Goal: Task Accomplishment & Management: Use online tool/utility

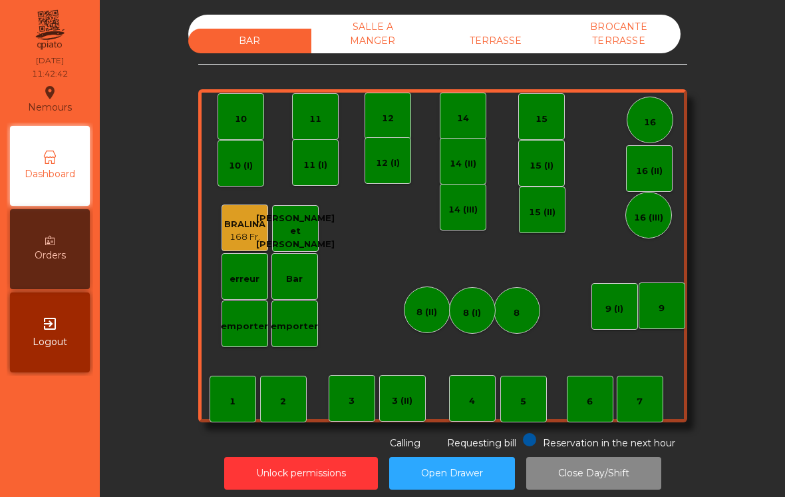
click at [499, 7] on div "BAR SALLE A MANGER TERRASSE BROCANTE TERRASSE 1 2 3 4 5 6 7 8 9 10 11 12 14 15 …" at bounding box center [443, 248] width 686 height 497
click at [518, 29] on div "TERRASSE" at bounding box center [496, 41] width 123 height 25
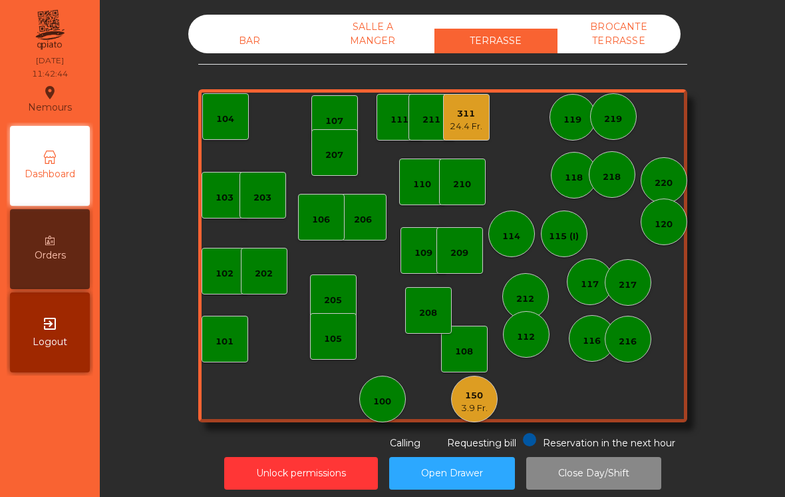
click at [560, 230] on div "115 (I)" at bounding box center [564, 236] width 30 height 13
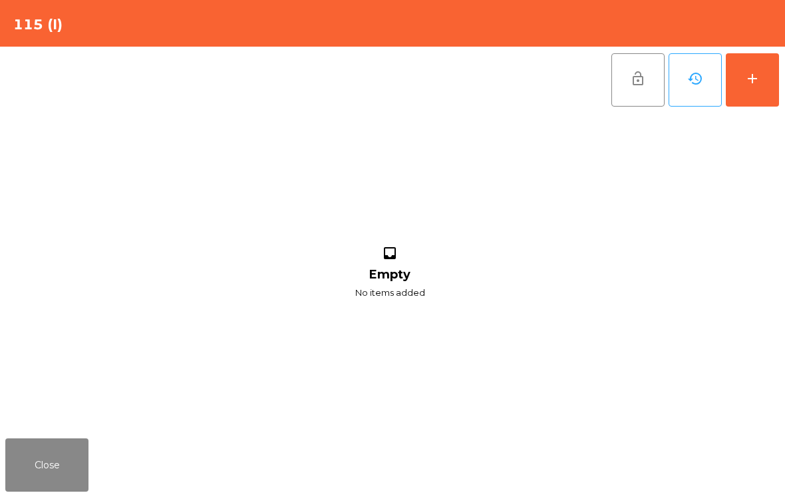
click at [766, 65] on button "add" at bounding box center [752, 79] width 53 height 53
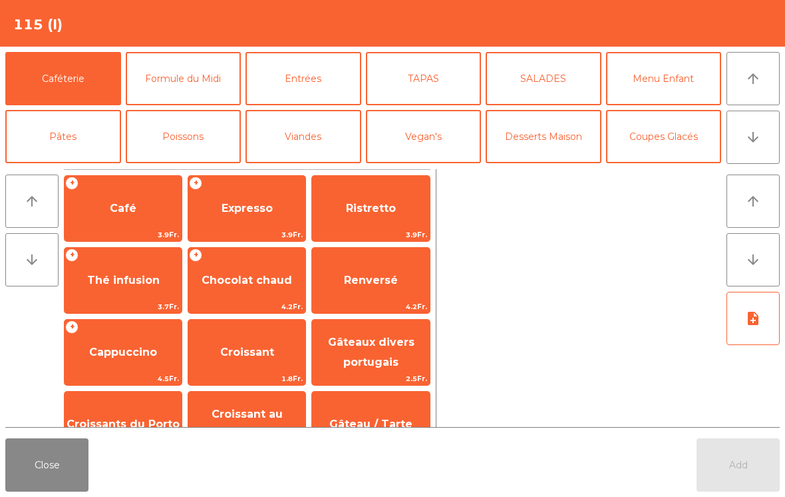
click at [214, 78] on button "Formule du Midi" at bounding box center [184, 78] width 116 height 53
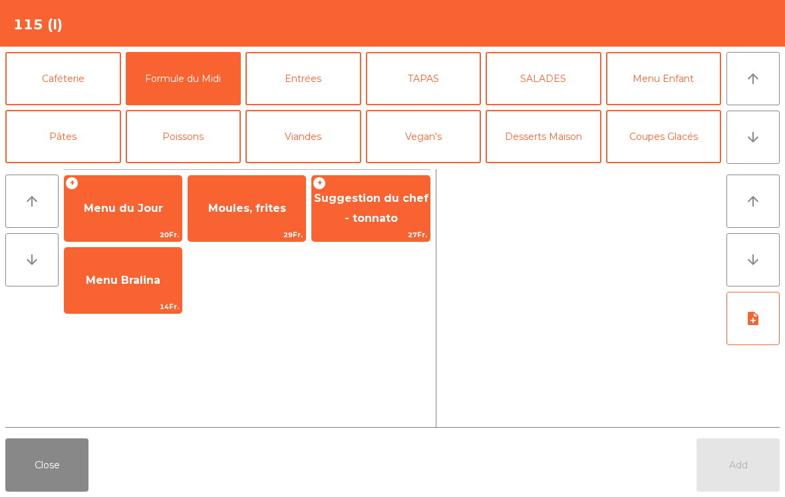
click at [320, 72] on button "Entrées" at bounding box center [304, 78] width 116 height 53
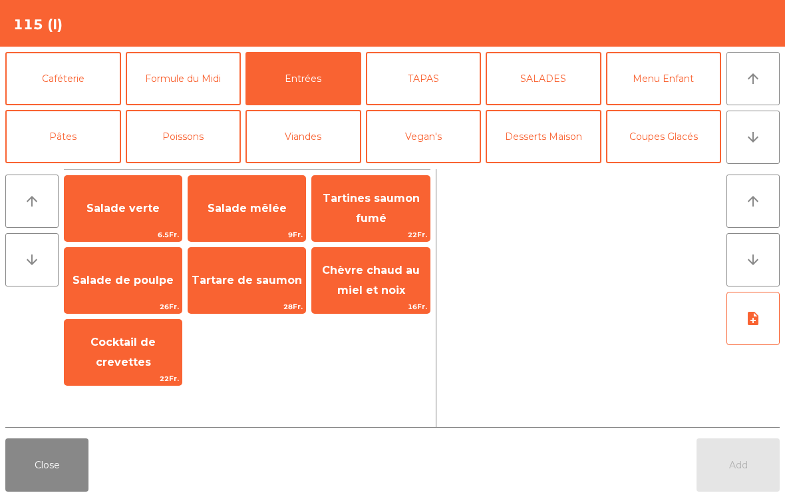
click at [252, 216] on span "Salade mêlée" at bounding box center [246, 208] width 117 height 36
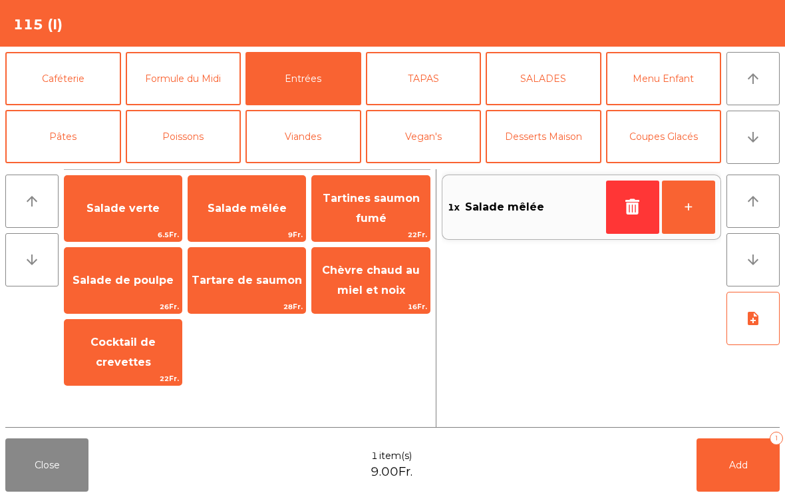
click at [444, 92] on button "TAPAS" at bounding box center [424, 78] width 116 height 53
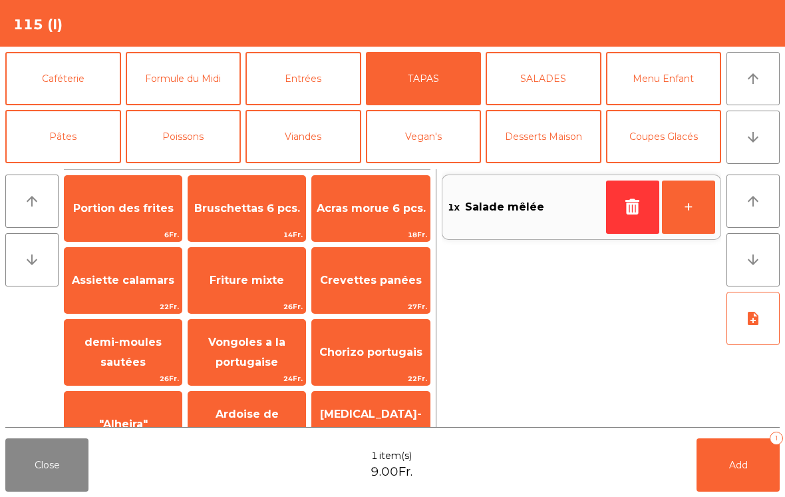
click at [140, 218] on span "Portion des frites" at bounding box center [123, 208] width 117 height 36
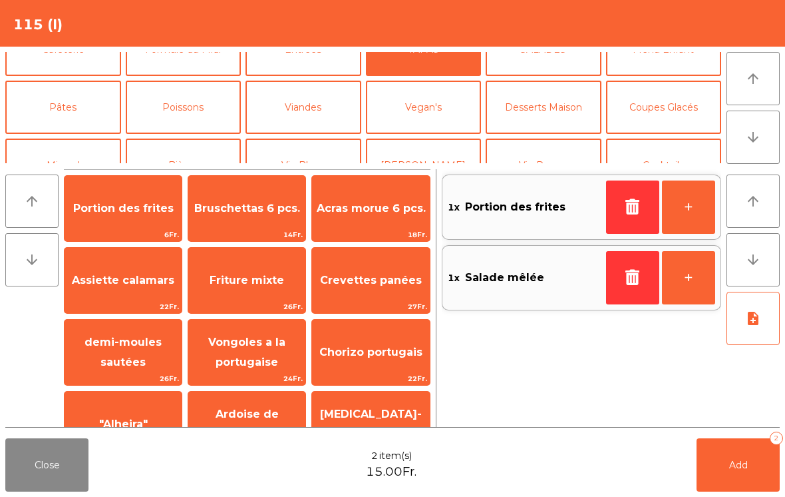
scroll to position [49, 0]
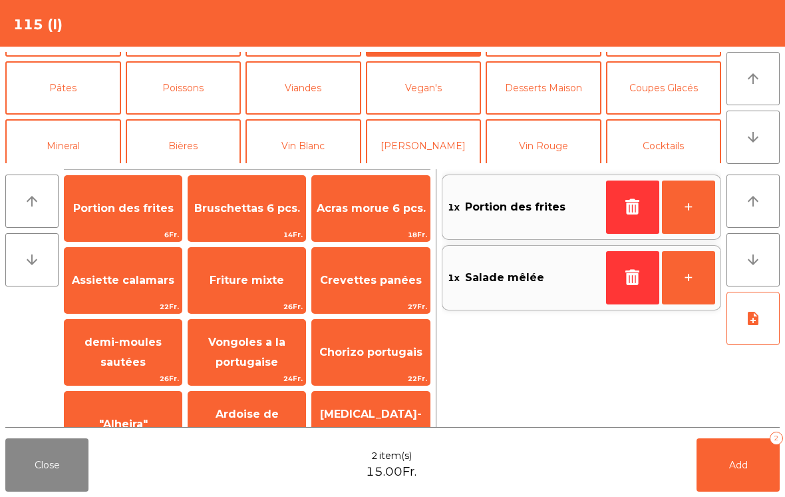
click at [54, 141] on button "Mineral" at bounding box center [63, 145] width 116 height 53
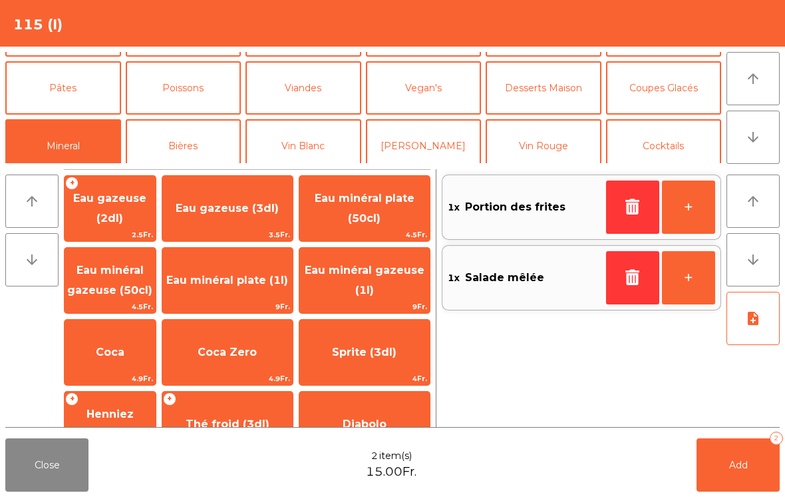
click at [379, 212] on span "Eau minéral plate (50cl)" at bounding box center [365, 208] width 100 height 33
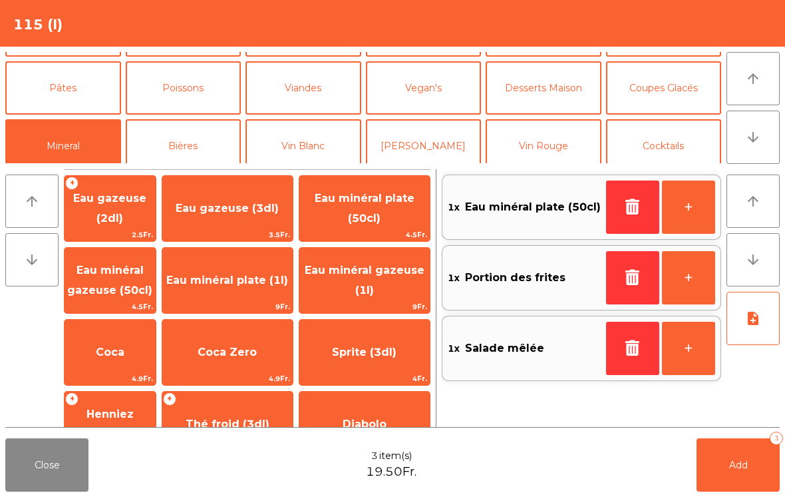
click at [728, 460] on button "Add 3" at bounding box center [738, 464] width 83 height 53
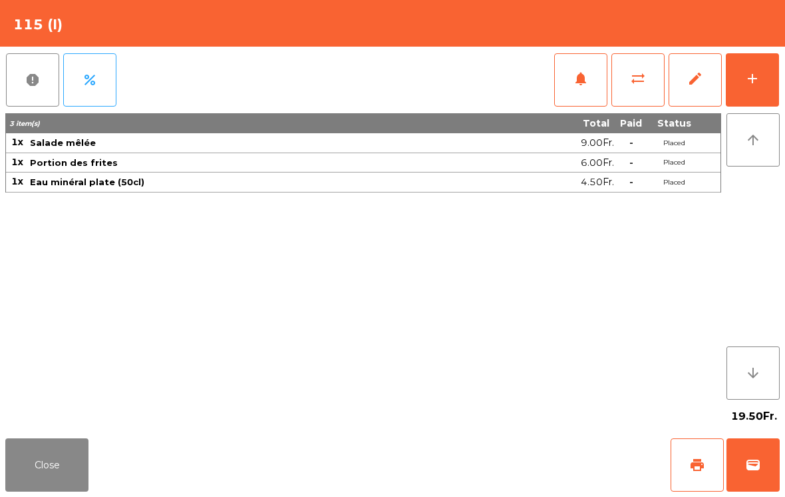
click at [71, 471] on button "Close" at bounding box center [46, 464] width 83 height 53
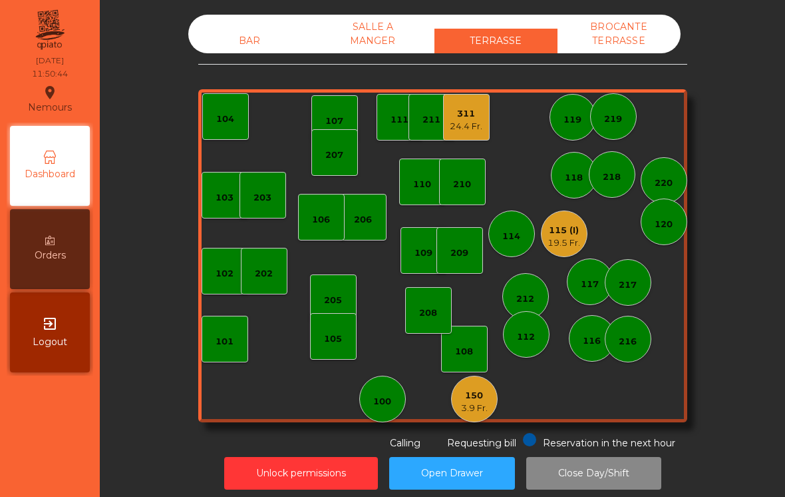
click at [476, 126] on div "24.4 Fr." at bounding box center [466, 126] width 33 height 13
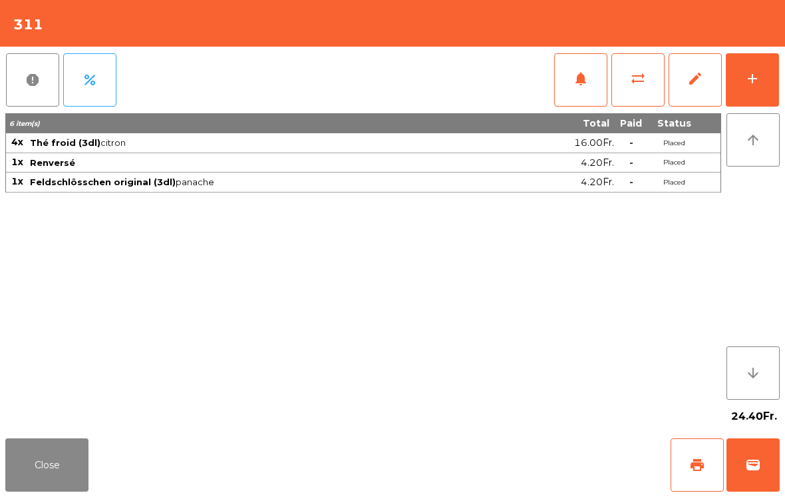
click at [702, 459] on span "print" at bounding box center [698, 465] width 16 height 16
click at [762, 470] on button "wallet" at bounding box center [753, 464] width 53 height 53
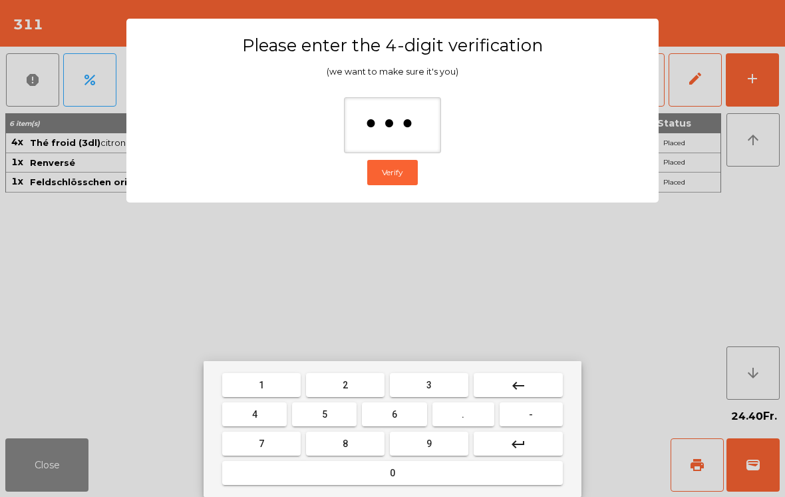
type input "****"
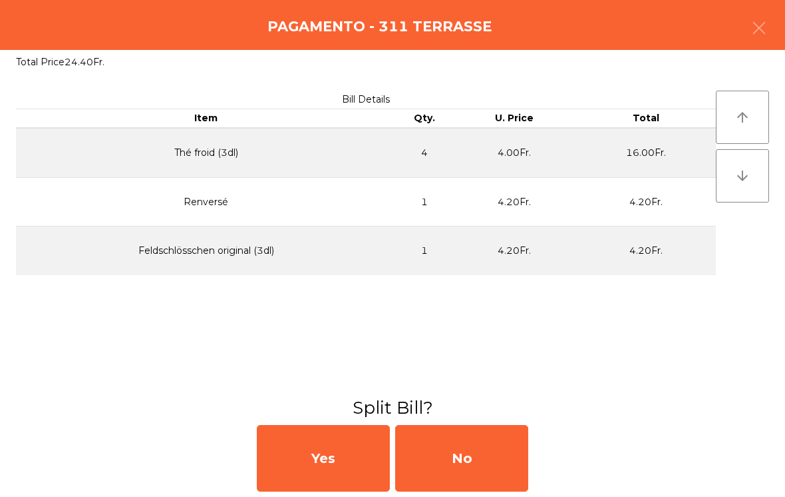
click at [554, 434] on div "Yes No" at bounding box center [392, 457] width 785 height 77
click at [481, 465] on div "No" at bounding box center [461, 458] width 133 height 67
click at [479, 459] on div "No" at bounding box center [461, 458] width 133 height 67
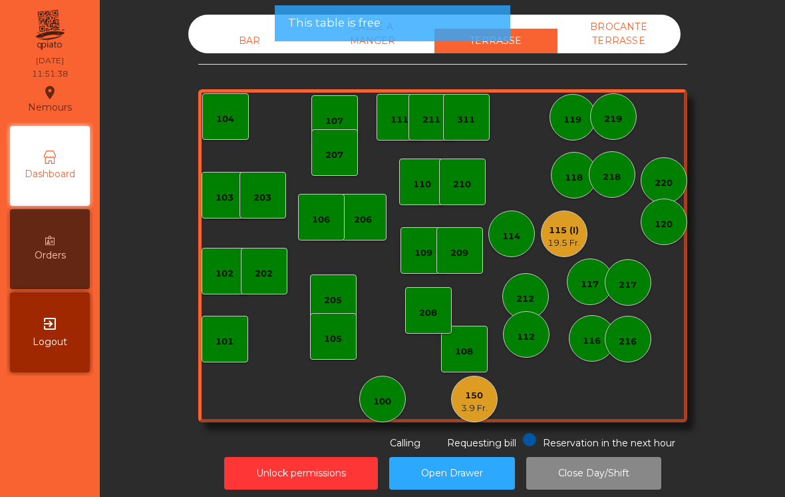
click at [467, 444] on span "Requesting bill" at bounding box center [481, 443] width 69 height 12
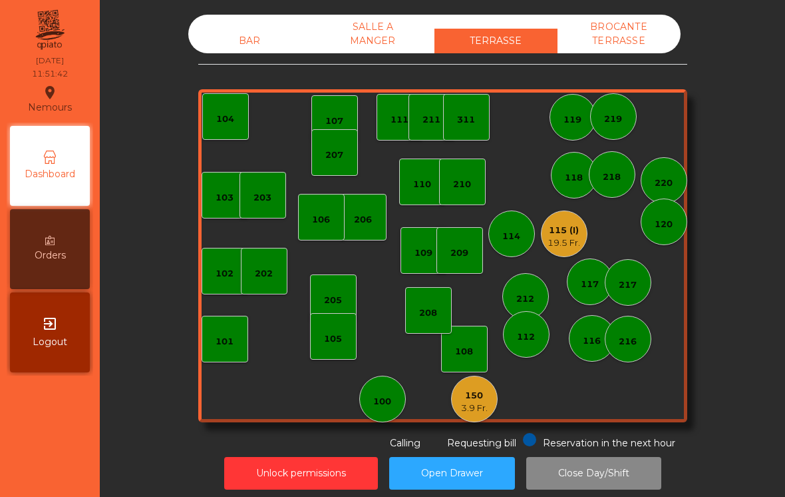
click at [467, 391] on div "150" at bounding box center [474, 395] width 27 height 13
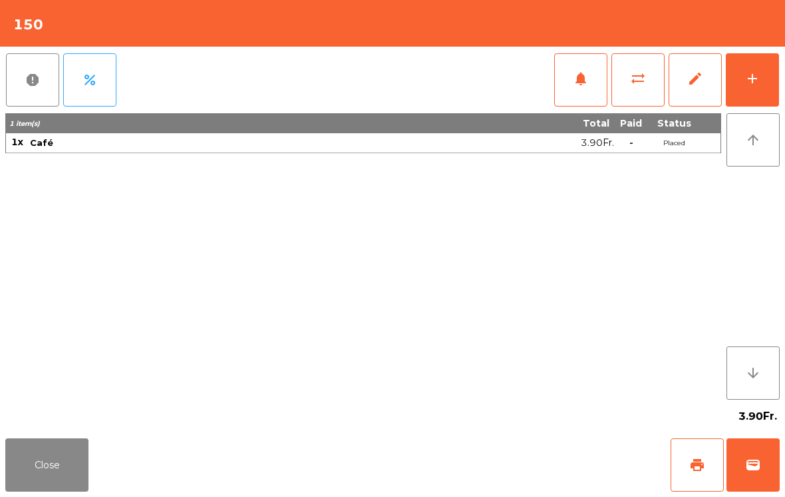
click at [749, 462] on span "wallet" at bounding box center [754, 465] width 16 height 16
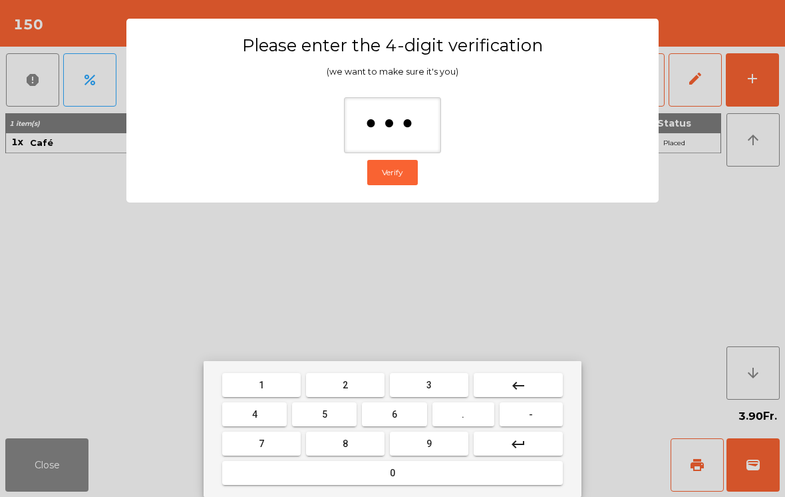
type input "****"
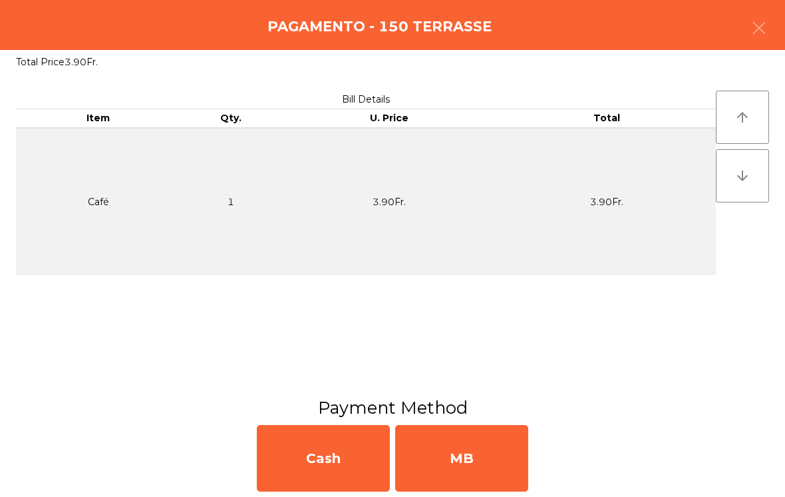
click at [527, 471] on div "MB" at bounding box center [461, 458] width 133 height 67
click at [476, 467] on div "No" at bounding box center [461, 458] width 133 height 67
click at [481, 458] on div "No" at bounding box center [461, 458] width 133 height 67
click at [460, 453] on div "Unlock permissions Open Drawer Close Day/Shift" at bounding box center [443, 473] width 650 height 46
click at [461, 457] on button "Open Drawer" at bounding box center [452, 473] width 126 height 33
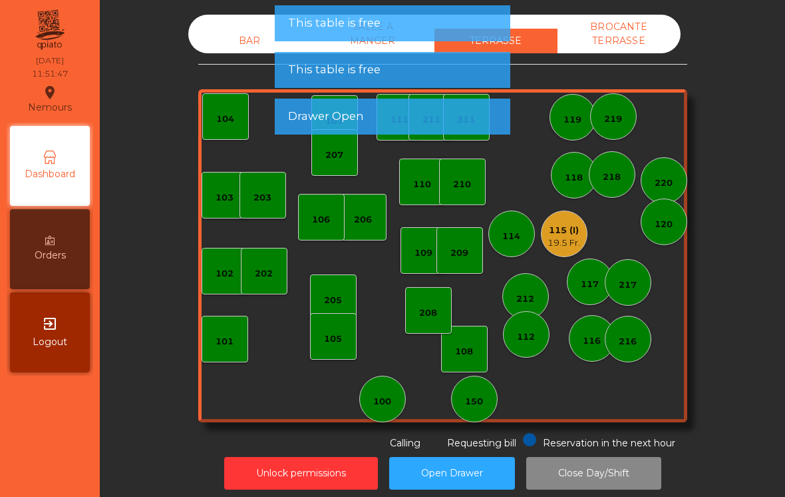
click at [443, 453] on div "Unlock permissions Open Drawer Close Day/Shift" at bounding box center [443, 473] width 650 height 46
